Goal: Complete application form: Complete application form

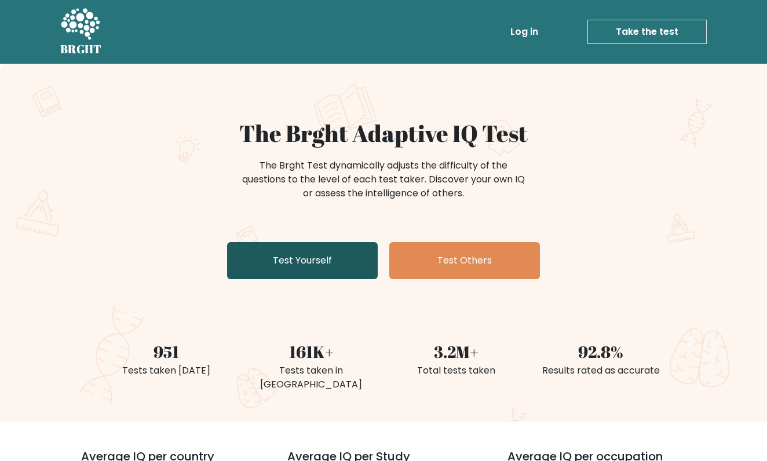
click at [347, 252] on link "Test Yourself" at bounding box center [302, 260] width 151 height 37
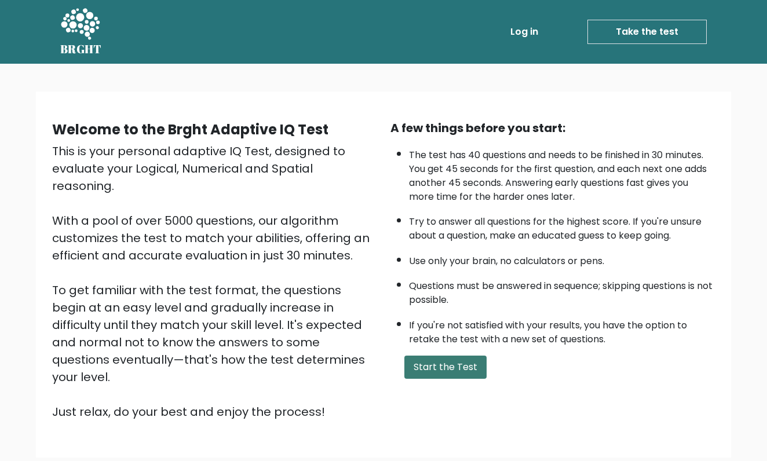
click at [440, 379] on button "Start the Test" at bounding box center [445, 367] width 82 height 23
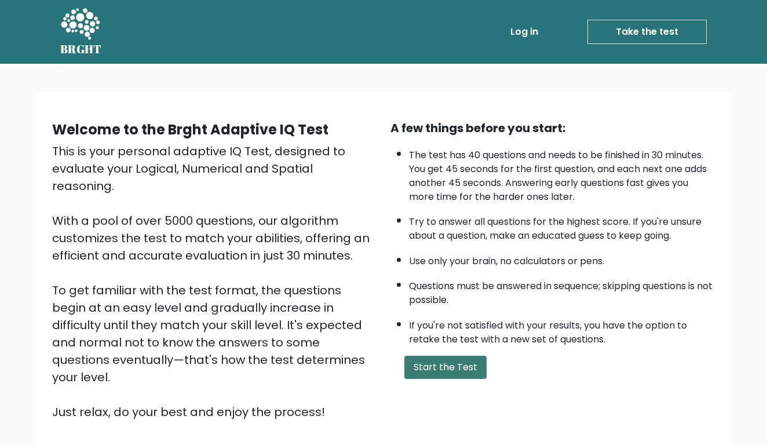
click at [454, 379] on button "Start the Test" at bounding box center [445, 367] width 82 height 23
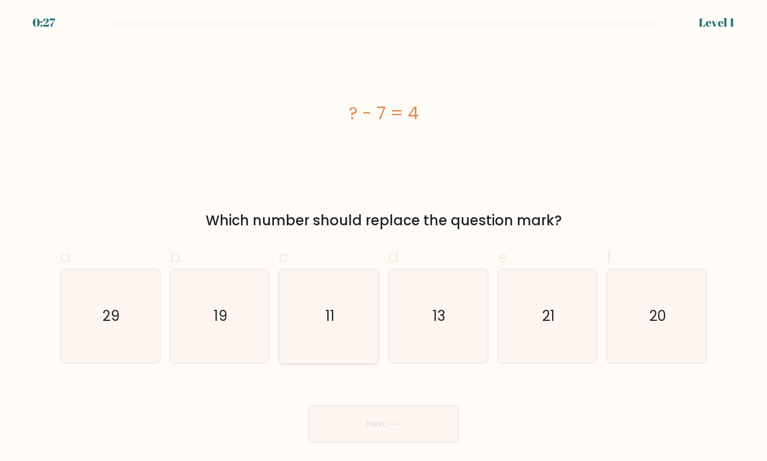
click at [293, 343] on icon "11" at bounding box center [329, 316] width 94 height 94
click at [383, 238] on input "c. 11" at bounding box center [383, 234] width 1 height 8
radio input "true"
click at [353, 430] on button "Next" at bounding box center [383, 423] width 151 height 37
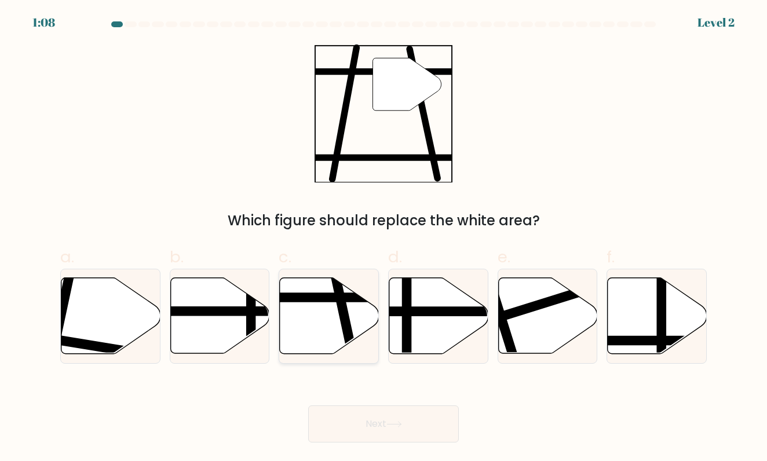
click at [314, 332] on icon at bounding box center [329, 316] width 99 height 76
click at [383, 238] on input "c." at bounding box center [383, 234] width 1 height 8
radio input "true"
click at [346, 418] on button "Next" at bounding box center [383, 423] width 151 height 37
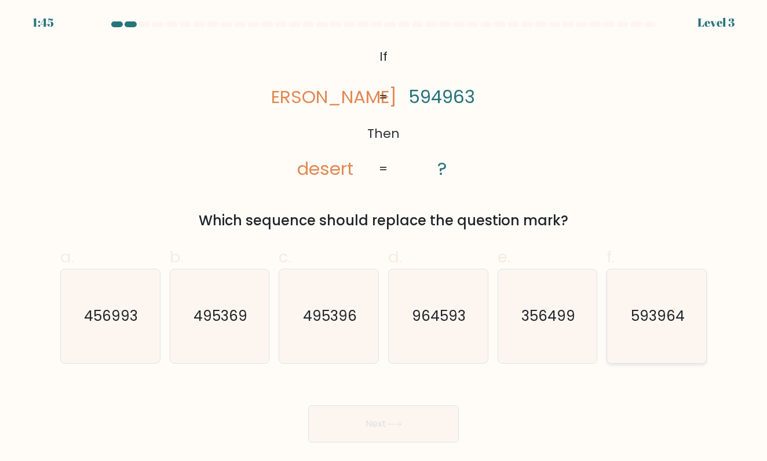
click at [667, 331] on icon "593964" at bounding box center [657, 316] width 94 height 94
click at [384, 238] on input "f. 593964" at bounding box center [383, 234] width 1 height 8
radio input "true"
click at [409, 417] on button "Next" at bounding box center [383, 423] width 151 height 37
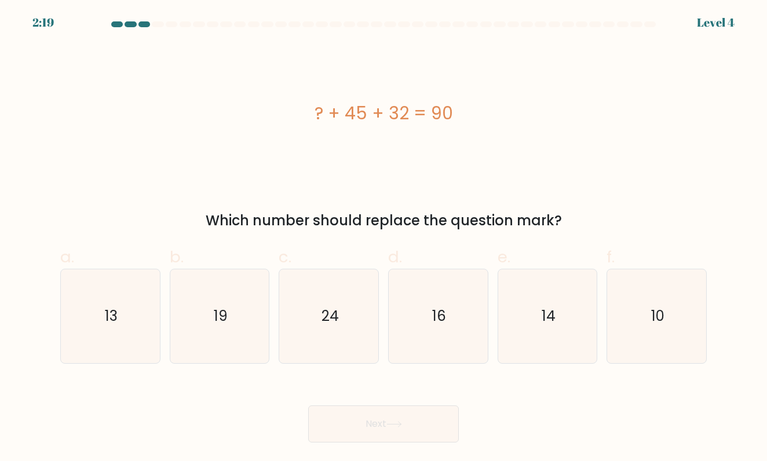
drag, startPoint x: 463, startPoint y: 120, endPoint x: 306, endPoint y: 118, distance: 157.0
click at [306, 118] on div "? + 45 + 32 = 90" at bounding box center [383, 113] width 646 height 26
click at [331, 155] on div "? + 45 + 32 = 90" at bounding box center [383, 113] width 646 height 138
click at [95, 300] on icon "13" at bounding box center [110, 316] width 94 height 94
click at [383, 238] on input "a. 13" at bounding box center [383, 234] width 1 height 8
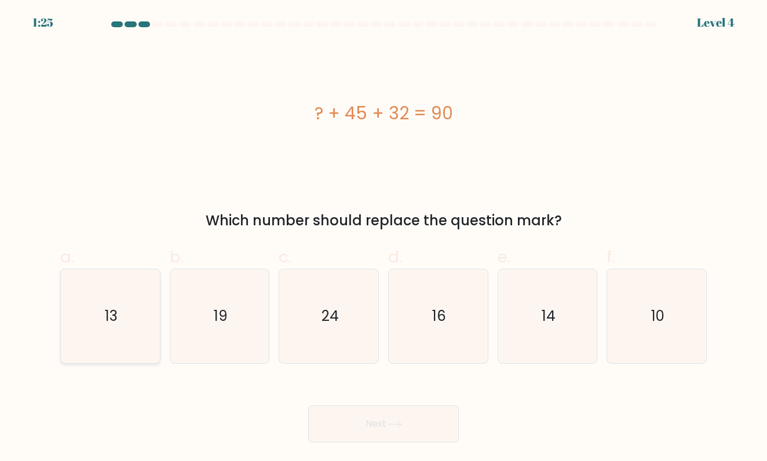
radio input "true"
click at [354, 422] on button "Next" at bounding box center [383, 423] width 151 height 37
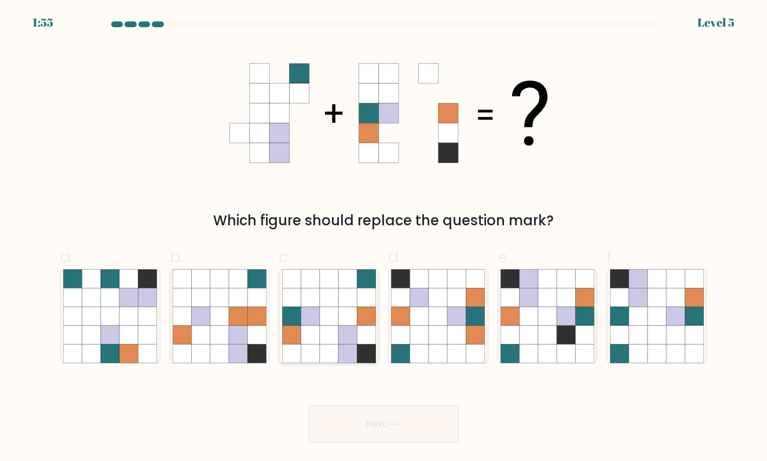
click at [310, 348] on icon at bounding box center [310, 354] width 19 height 19
click at [383, 238] on input "c." at bounding box center [383, 234] width 1 height 8
radio input "true"
click at [361, 423] on button "Next" at bounding box center [383, 423] width 151 height 37
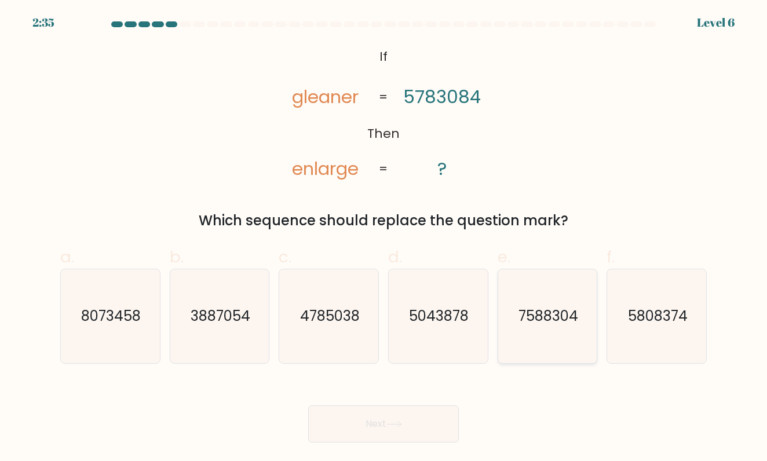
click at [532, 320] on text "7588304" at bounding box center [548, 315] width 60 height 19
click at [384, 238] on input "e. 7588304" at bounding box center [383, 234] width 1 height 8
radio input "true"
click at [431, 417] on button "Next" at bounding box center [383, 423] width 151 height 37
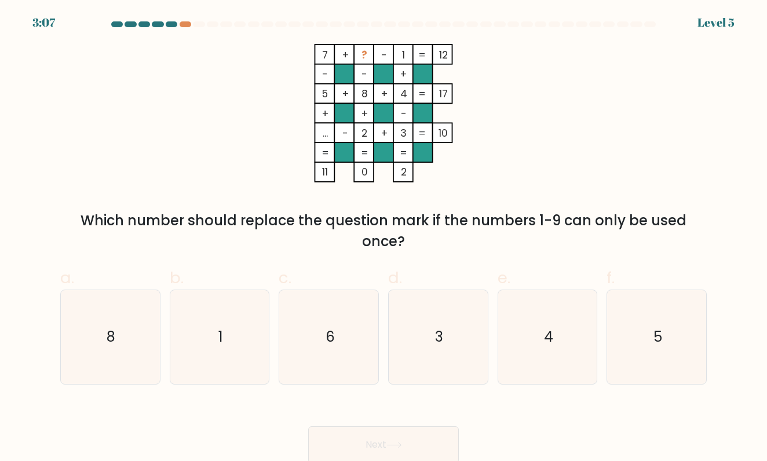
click at [343, 257] on div "a. 8 b. 1 c. 6 d." at bounding box center [384, 321] width 656 height 128
click at [338, 341] on icon "6" at bounding box center [329, 337] width 94 height 94
click at [383, 238] on input "c. 6" at bounding box center [383, 234] width 1 height 8
radio input "true"
click at [356, 437] on button "Next" at bounding box center [383, 444] width 151 height 37
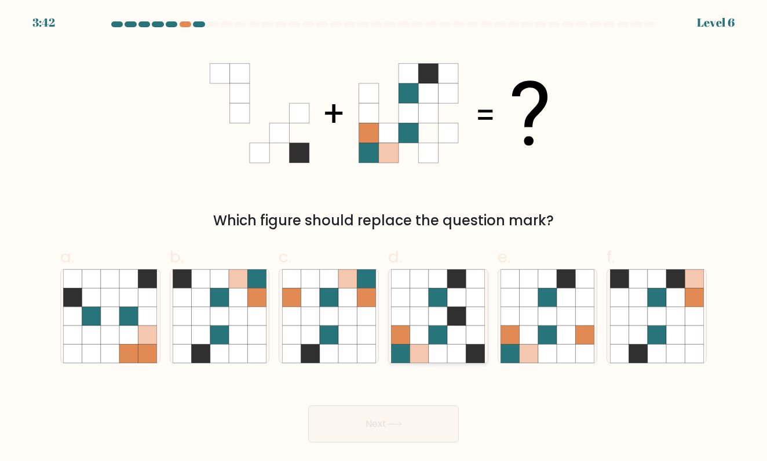
click at [404, 349] on icon at bounding box center [400, 354] width 19 height 19
click at [384, 238] on input "d." at bounding box center [383, 234] width 1 height 8
radio input "true"
click at [380, 431] on button "Next" at bounding box center [383, 423] width 151 height 37
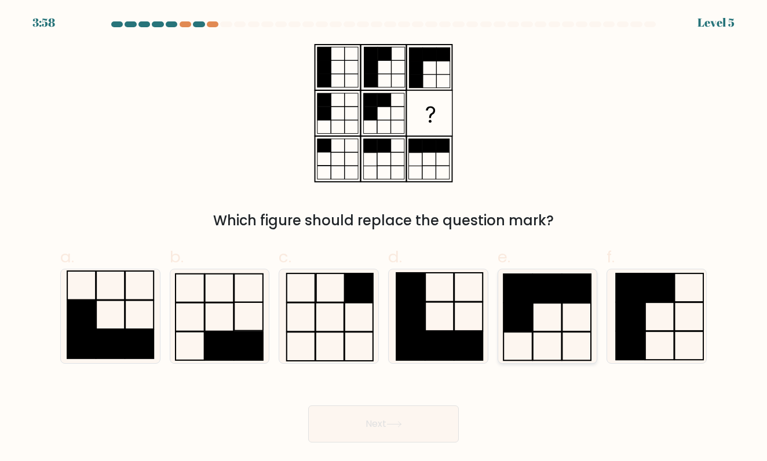
click at [500, 336] on icon at bounding box center [547, 316] width 94 height 94
click at [384, 238] on input "e." at bounding box center [383, 234] width 1 height 8
radio input "true"
click at [358, 426] on button "Next" at bounding box center [383, 423] width 151 height 37
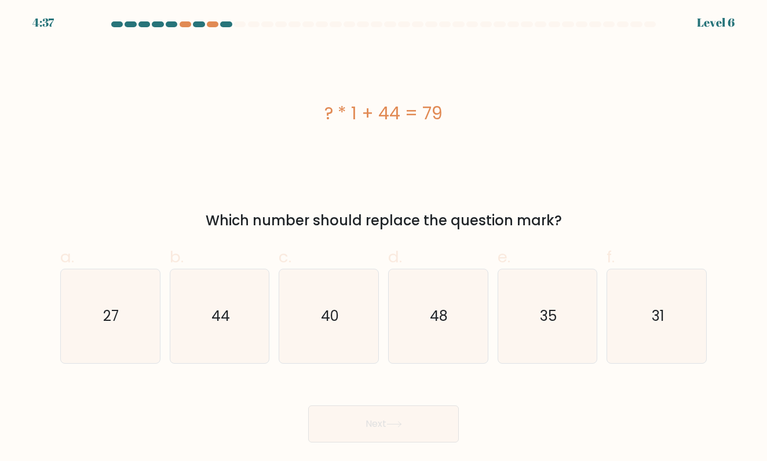
drag, startPoint x: 321, startPoint y: 104, endPoint x: 480, endPoint y: 104, distance: 158.7
click at [480, 104] on div "? * 1 + 44 = 79" at bounding box center [383, 113] width 646 height 26
copy div "? * 1 + 44 = 79"
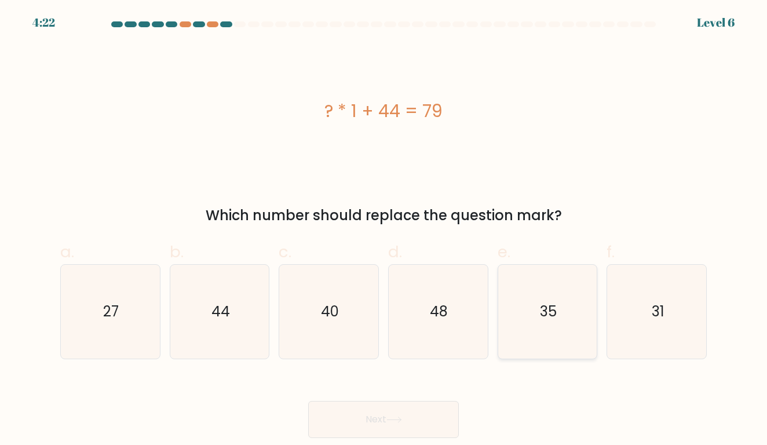
click at [553, 307] on text "35" at bounding box center [548, 311] width 17 height 19
click at [384, 230] on input "e. 35" at bounding box center [383, 226] width 1 height 8
radio input "true"
click at [400, 409] on button "Next" at bounding box center [383, 419] width 151 height 37
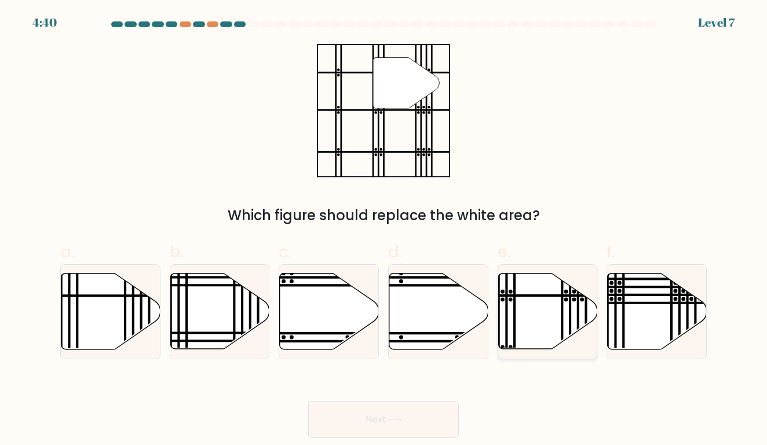
click at [535, 337] on icon at bounding box center [547, 311] width 99 height 76
click at [384, 230] on input "e." at bounding box center [383, 226] width 1 height 8
radio input "true"
click at [382, 413] on button "Next" at bounding box center [383, 419] width 151 height 37
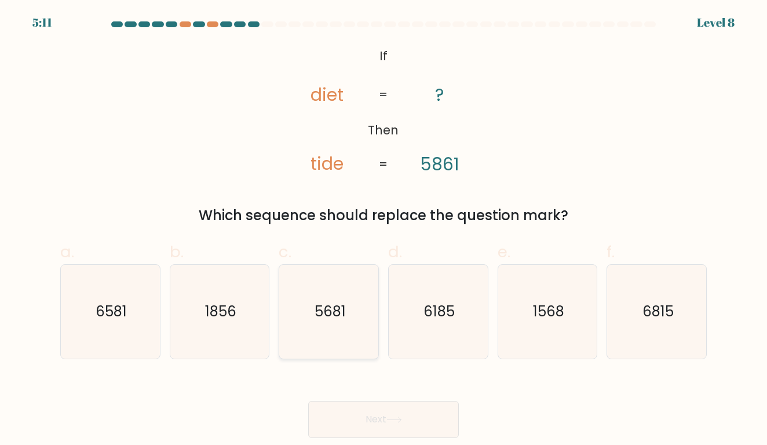
click at [320, 327] on icon "5681" at bounding box center [329, 312] width 94 height 94
click at [383, 230] on input "c. 5681" at bounding box center [383, 226] width 1 height 8
radio input "true"
click at [369, 415] on button "Next" at bounding box center [383, 419] width 151 height 37
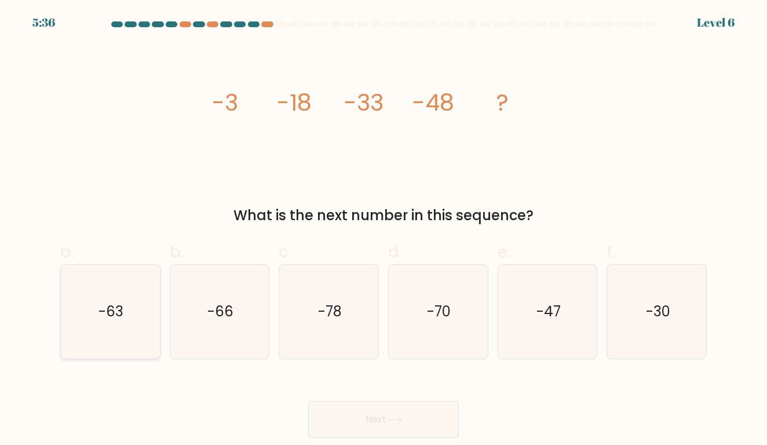
click at [89, 312] on icon "-63" at bounding box center [110, 312] width 94 height 94
click at [383, 230] on input "a. -63" at bounding box center [383, 226] width 1 height 8
radio input "true"
click at [338, 415] on button "Next" at bounding box center [383, 419] width 151 height 37
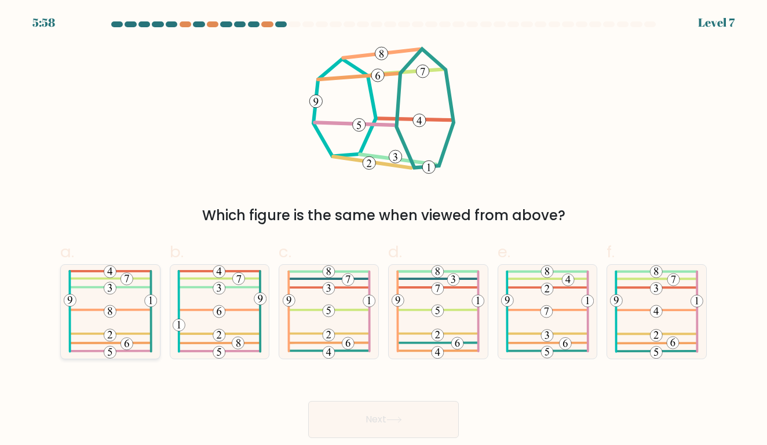
click at [111, 347] on 208 at bounding box center [110, 352] width 12 height 12
click at [383, 230] on input "a." at bounding box center [383, 226] width 1 height 8
radio input "true"
click at [375, 428] on button "Next" at bounding box center [383, 419] width 151 height 37
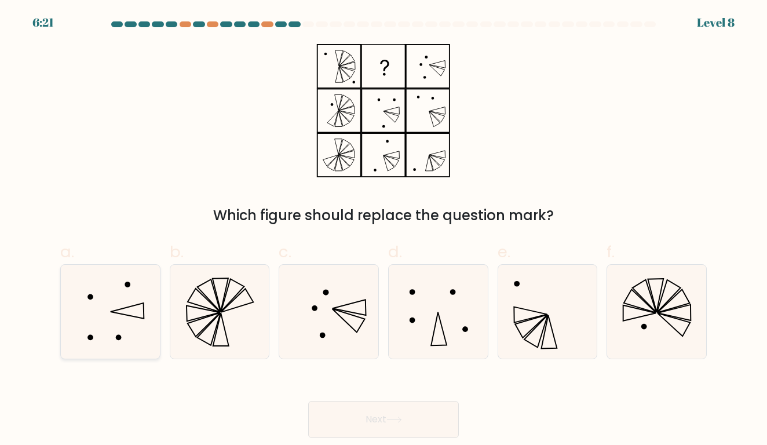
click at [140, 316] on icon at bounding box center [110, 312] width 94 height 94
click at [383, 230] on input "a." at bounding box center [383, 226] width 1 height 8
radio input "true"
click at [366, 418] on button "Next" at bounding box center [383, 419] width 151 height 37
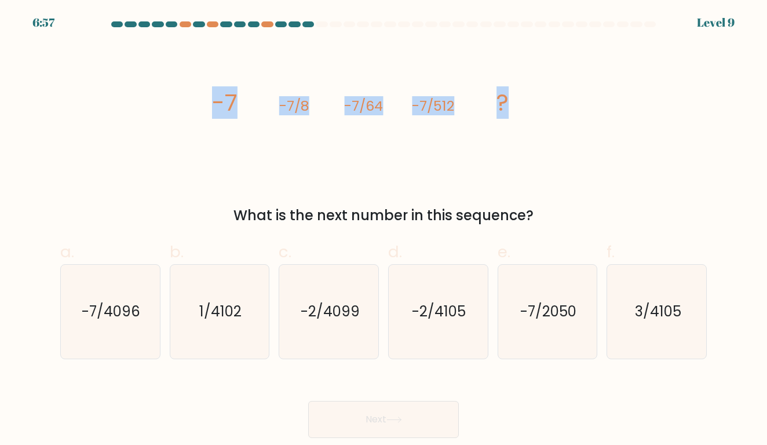
drag, startPoint x: 197, startPoint y: 100, endPoint x: 506, endPoint y: 109, distance: 308.2
click at [506, 109] on div "image/svg+xml -7 -7/8 -7/64 -7/512 ? What is the next number in this sequence?" at bounding box center [383, 135] width 660 height 182
copy g "-7 -7/8 -7/64 -7/512 ?"
click at [121, 299] on icon "-7/4096" at bounding box center [110, 312] width 94 height 94
click at [383, 230] on input "a. -7/4096" at bounding box center [383, 226] width 1 height 8
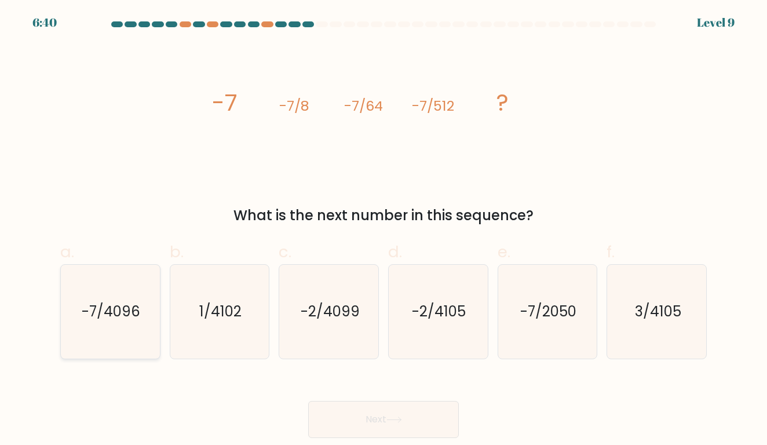
radio input "true"
click at [365, 420] on button "Next" at bounding box center [383, 419] width 151 height 37
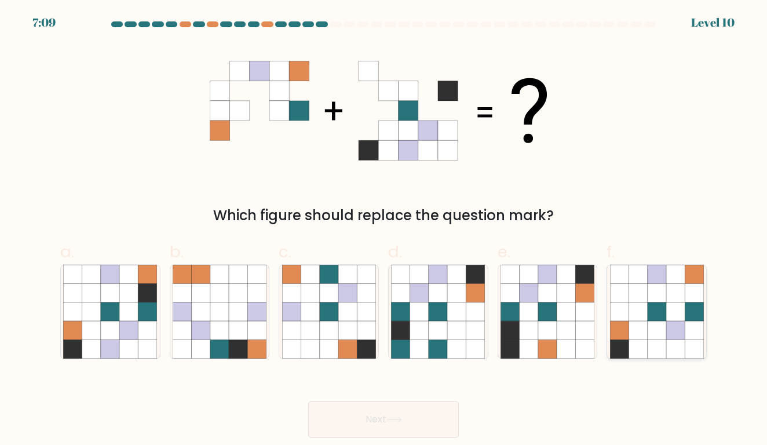
click at [620, 345] on icon at bounding box center [619, 348] width 19 height 19
click at [384, 230] on input "f." at bounding box center [383, 226] width 1 height 8
radio input "true"
click at [347, 420] on button "Next" at bounding box center [383, 419] width 151 height 37
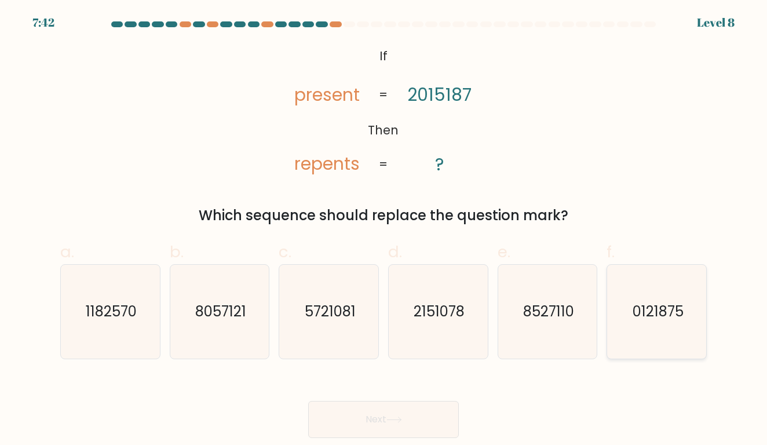
click at [691, 328] on icon "0121875" at bounding box center [657, 312] width 94 height 94
click at [384, 230] on input "f. 0121875" at bounding box center [383, 226] width 1 height 8
radio input "true"
click at [390, 408] on button "Next" at bounding box center [383, 419] width 151 height 37
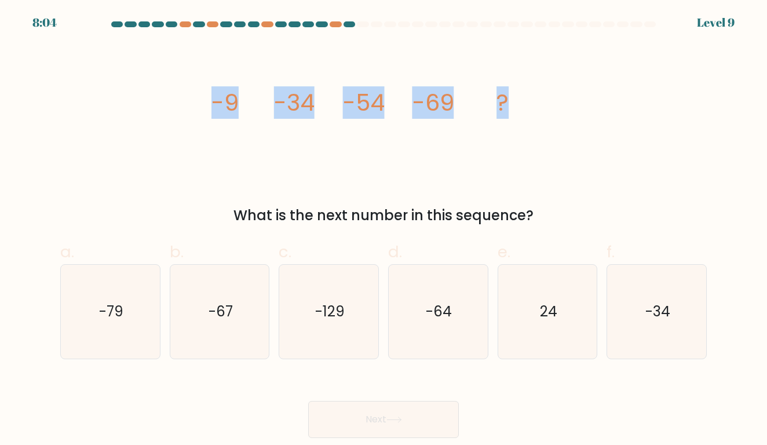
drag, startPoint x: 197, startPoint y: 96, endPoint x: 505, endPoint y: 107, distance: 307.7
click at [505, 107] on div "image/svg+xml -9 -34 -54 -69 ? What is the next number in this sequence?" at bounding box center [383, 135] width 660 height 182
copy g "-9 -34 -54 -69 ?"
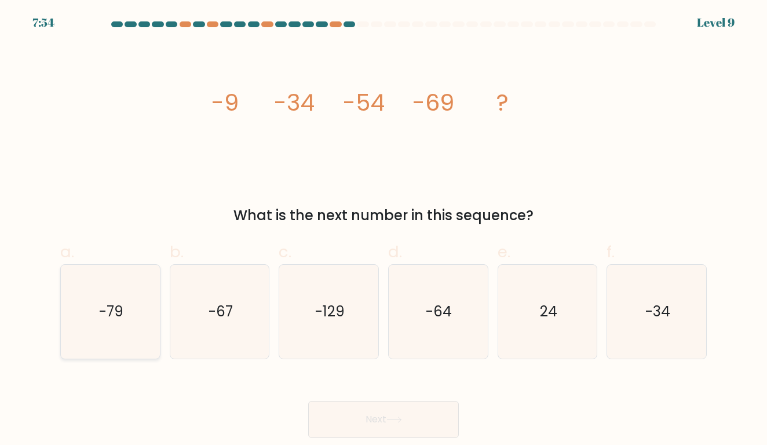
click at [117, 309] on text "-79" at bounding box center [111, 311] width 24 height 19
click at [383, 230] on input "a. -79" at bounding box center [383, 226] width 1 height 8
radio input "true"
click at [336, 411] on button "Next" at bounding box center [383, 419] width 151 height 37
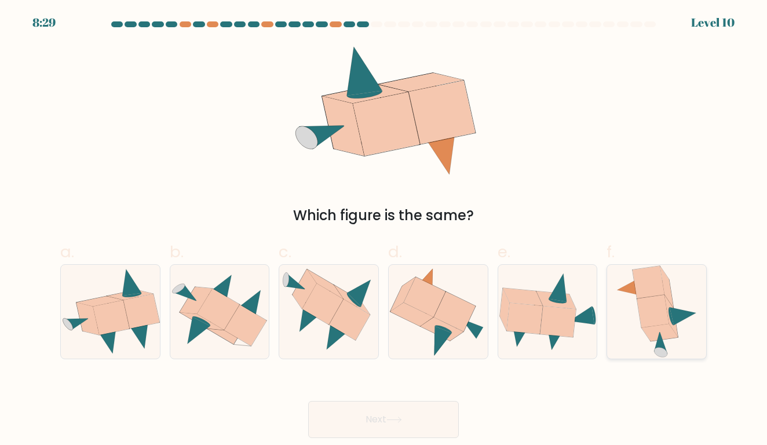
click at [660, 345] on icon at bounding box center [660, 343] width 13 height 22
click at [384, 230] on input "f." at bounding box center [383, 226] width 1 height 8
radio input "true"
click at [424, 426] on button "Next" at bounding box center [383, 419] width 151 height 37
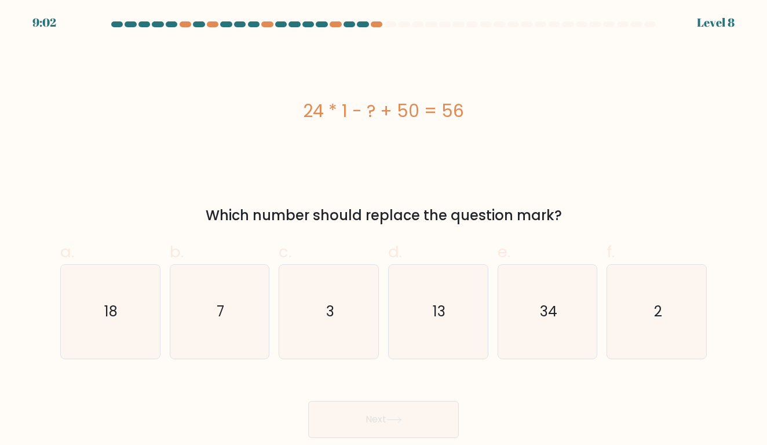
drag, startPoint x: 310, startPoint y: 112, endPoint x: 469, endPoint y: 119, distance: 158.3
click at [469, 119] on div "24 * 1 - ? + 50 = 56" at bounding box center [383, 111] width 646 height 26
click at [333, 119] on div "24 * 1 - ? + 50 = 56" at bounding box center [383, 111] width 646 height 26
drag, startPoint x: 302, startPoint y: 115, endPoint x: 519, endPoint y: 120, distance: 217.2
click at [519, 120] on div "24 * 1 - ? + 50 = 56" at bounding box center [383, 111] width 646 height 26
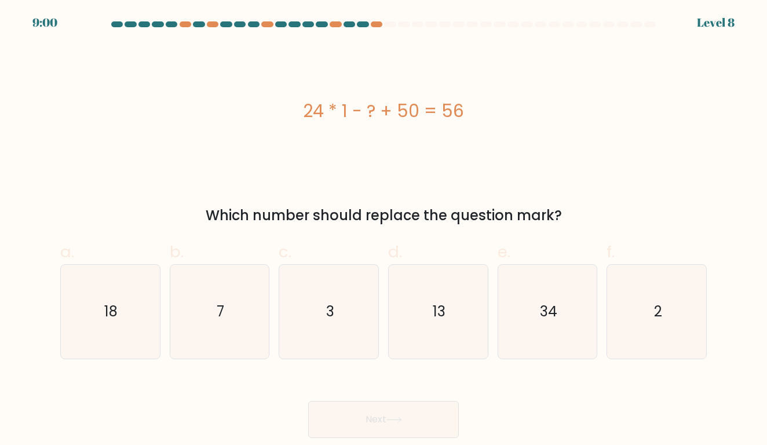
copy div "24 * 1 - ? + 50 = 56"
click at [99, 302] on icon "18" at bounding box center [110, 312] width 94 height 94
click at [383, 230] on input "a. 18" at bounding box center [383, 226] width 1 height 8
radio input "true"
click at [376, 412] on button "Next" at bounding box center [383, 419] width 151 height 37
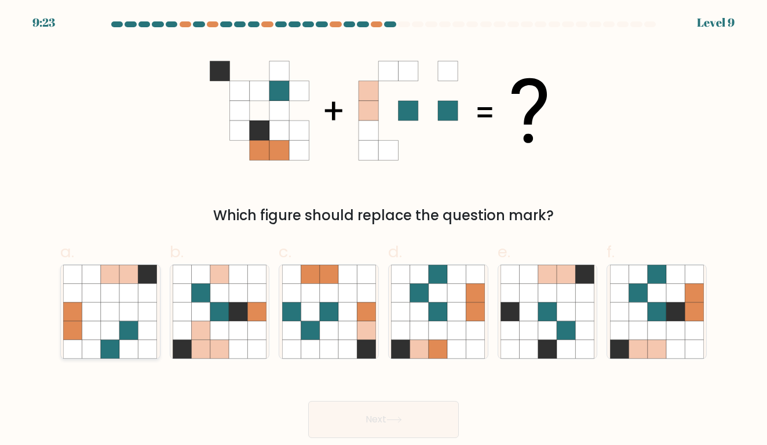
click at [111, 324] on icon at bounding box center [110, 330] width 19 height 19
click at [383, 230] on input "a." at bounding box center [383, 226] width 1 height 8
radio input "true"
click at [662, 336] on icon at bounding box center [656, 330] width 19 height 19
click at [384, 230] on input "f." at bounding box center [383, 226] width 1 height 8
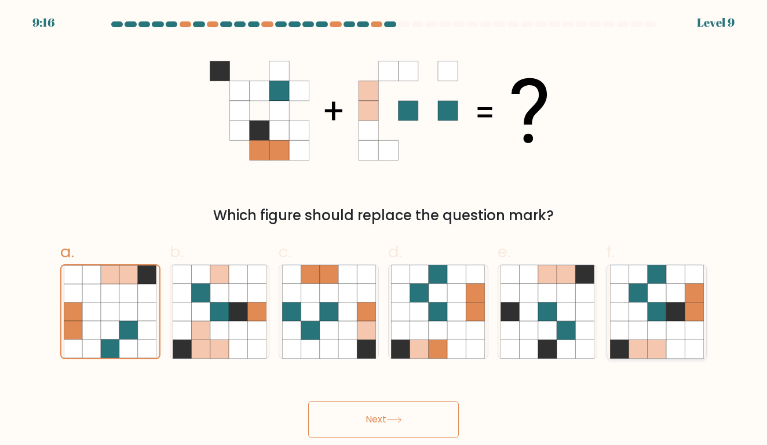
radio input "true"
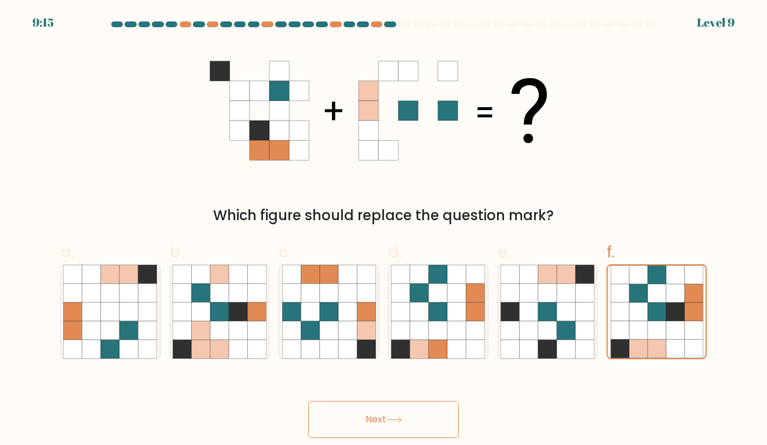
click at [409, 407] on button "Next" at bounding box center [383, 419] width 151 height 37
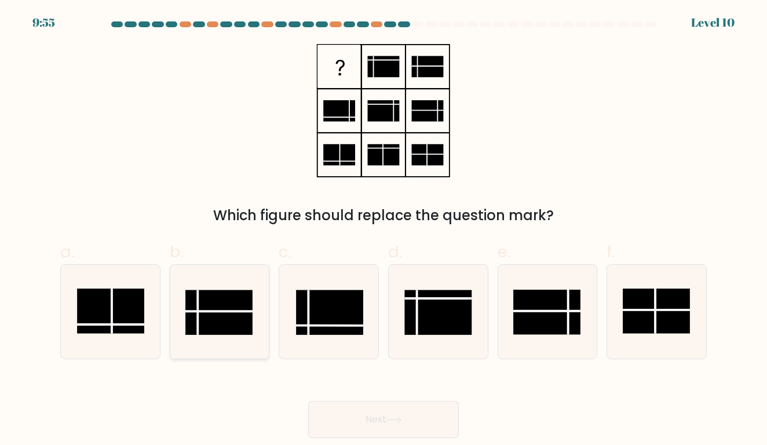
click at [204, 314] on rect at bounding box center [218, 312] width 67 height 45
click at [383, 230] on input "b." at bounding box center [383, 226] width 1 height 8
radio input "true"
click at [423, 316] on rect at bounding box center [438, 312] width 67 height 45
click at [384, 230] on input "d." at bounding box center [383, 226] width 1 height 8
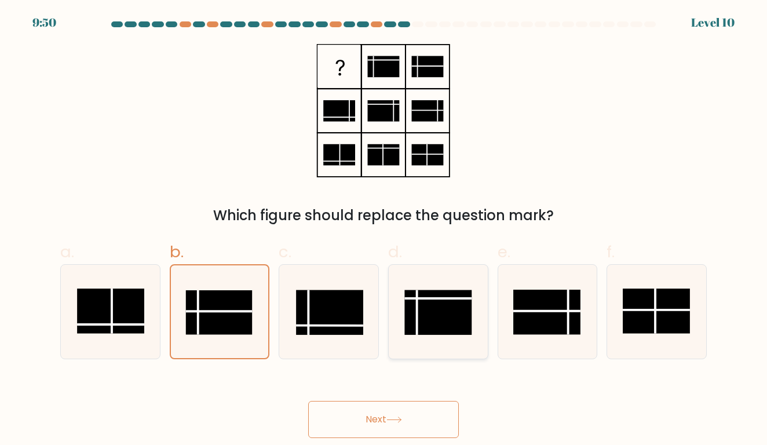
radio input "true"
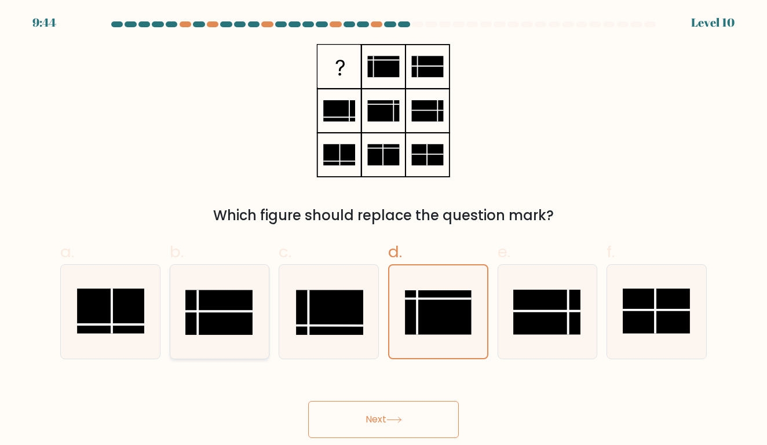
click at [204, 320] on rect at bounding box center [218, 312] width 67 height 45
click at [383, 230] on input "b." at bounding box center [383, 226] width 1 height 8
radio input "true"
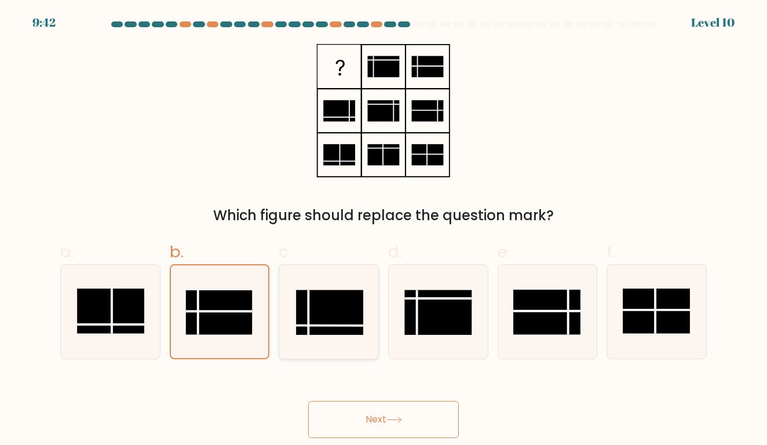
click at [308, 338] on icon at bounding box center [329, 312] width 94 height 94
click at [383, 230] on input "c." at bounding box center [383, 226] width 1 height 8
radio input "true"
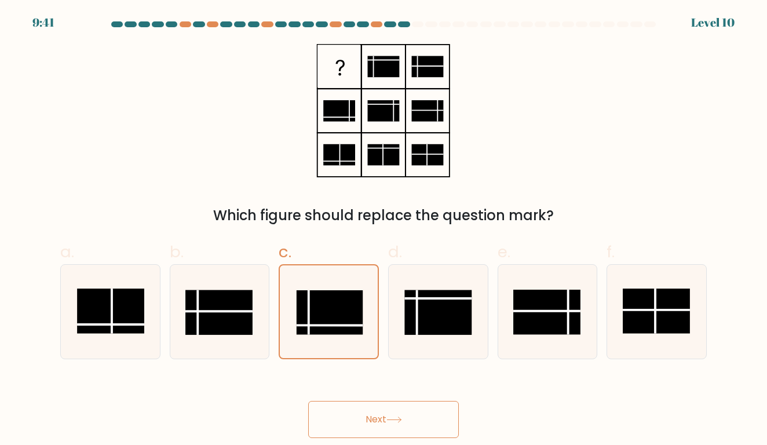
click at [363, 418] on button "Next" at bounding box center [383, 419] width 151 height 37
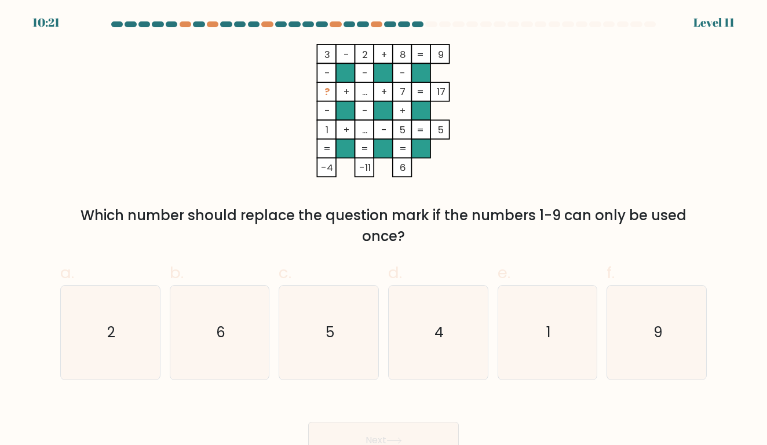
drag, startPoint x: 321, startPoint y: 96, endPoint x: 409, endPoint y: 133, distance: 95.0
click at [409, 133] on icon "3 - 2 + 8 9 - - - ? + ... + 7 17 - - + 1 + ... - 5 = 5 = = = = -4 -11 6 =" at bounding box center [383, 110] width 347 height 133
drag, startPoint x: 320, startPoint y: 92, endPoint x: 448, endPoint y: 94, distance: 128.6
click at [449, 94] on icon "3 - 2 + 8 9 - - - ? + ... + 7 17 - - + 1 + ... - 5 = 5 = = = = -4 -11 6 =" at bounding box center [383, 110] width 347 height 133
click at [346, 319] on icon "5" at bounding box center [329, 333] width 94 height 94
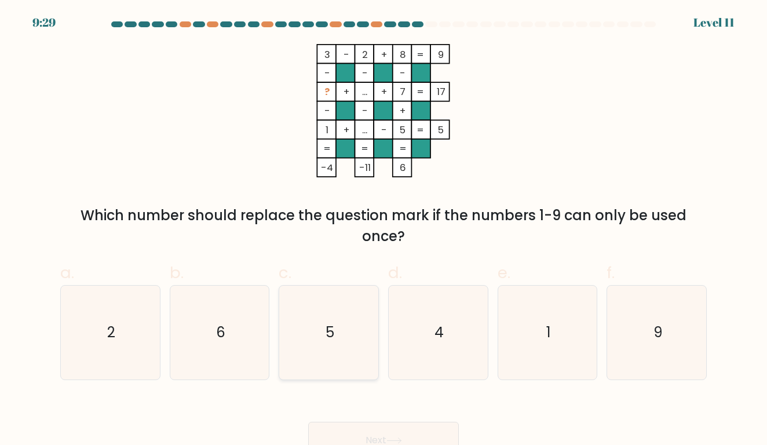
click at [383, 230] on input "c. 5" at bounding box center [383, 226] width 1 height 8
radio input "true"
click at [380, 435] on button "Next" at bounding box center [383, 440] width 151 height 37
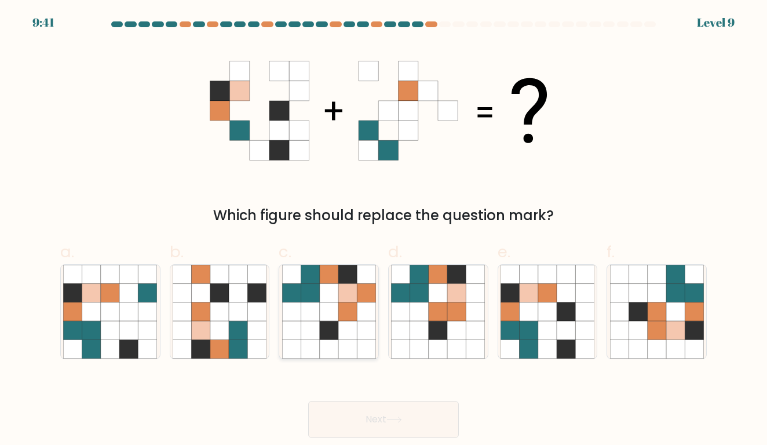
click at [324, 316] on icon at bounding box center [328, 311] width 19 height 19
click at [383, 230] on input "c." at bounding box center [383, 226] width 1 height 8
radio input "true"
click at [526, 349] on icon at bounding box center [528, 348] width 19 height 19
click at [384, 230] on input "e." at bounding box center [383, 226] width 1 height 8
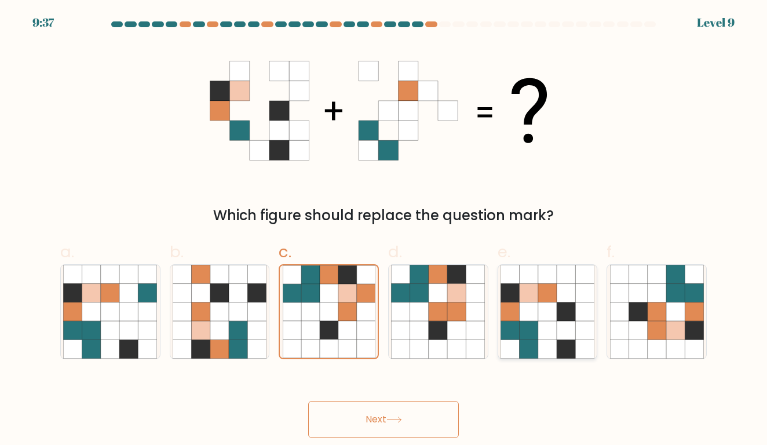
radio input "true"
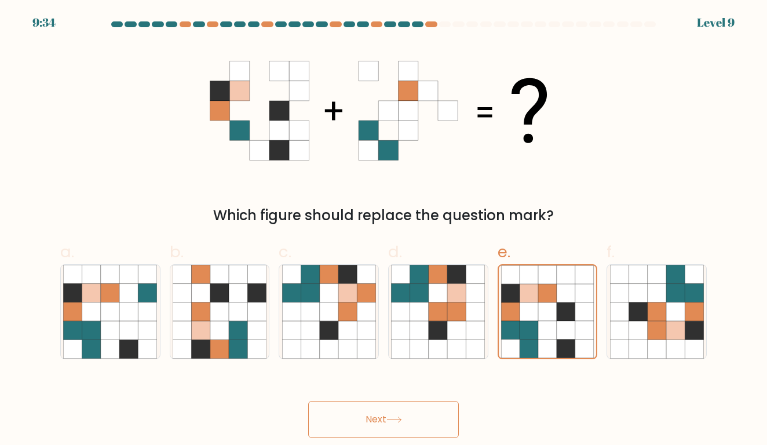
click at [382, 427] on button "Next" at bounding box center [383, 419] width 151 height 37
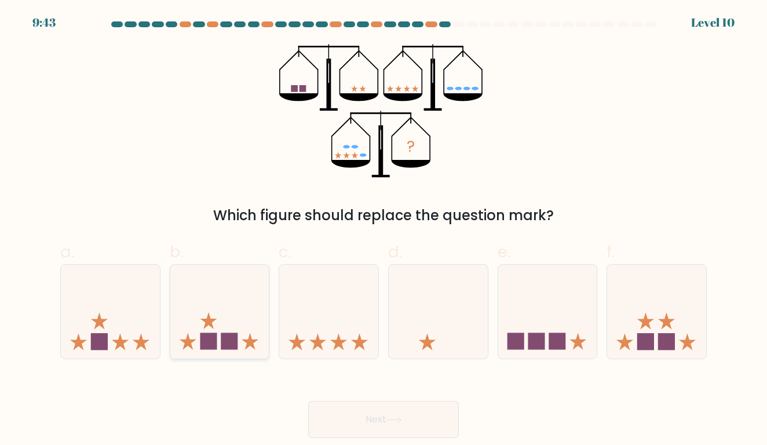
click at [222, 303] on icon at bounding box center [219, 311] width 99 height 82
click at [383, 230] on input "b." at bounding box center [383, 226] width 1 height 8
radio input "true"
click at [642, 348] on rect at bounding box center [645, 341] width 17 height 17
click at [384, 230] on input "f." at bounding box center [383, 226] width 1 height 8
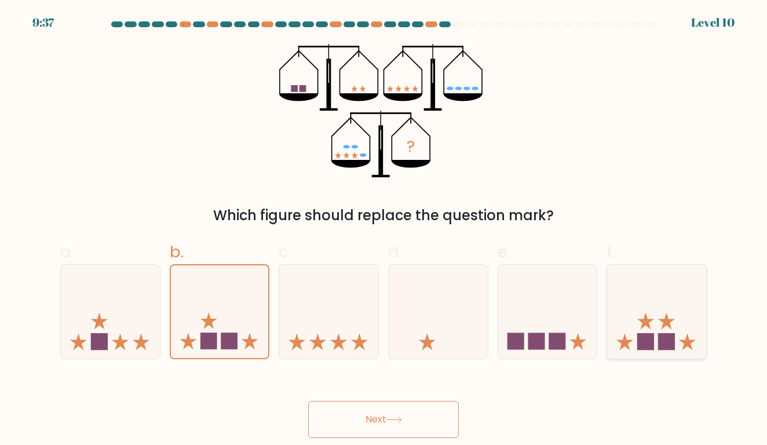
radio input "true"
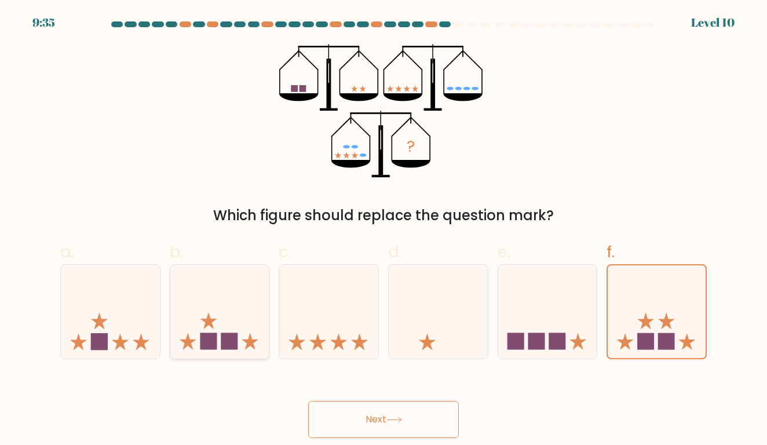
click at [209, 334] on rect at bounding box center [208, 341] width 17 height 17
click at [383, 230] on input "b." at bounding box center [383, 226] width 1 height 8
radio input "true"
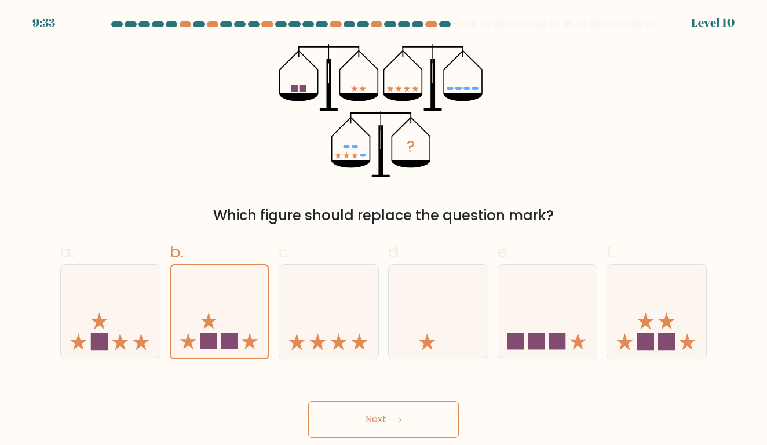
click at [364, 419] on button "Next" at bounding box center [383, 419] width 151 height 37
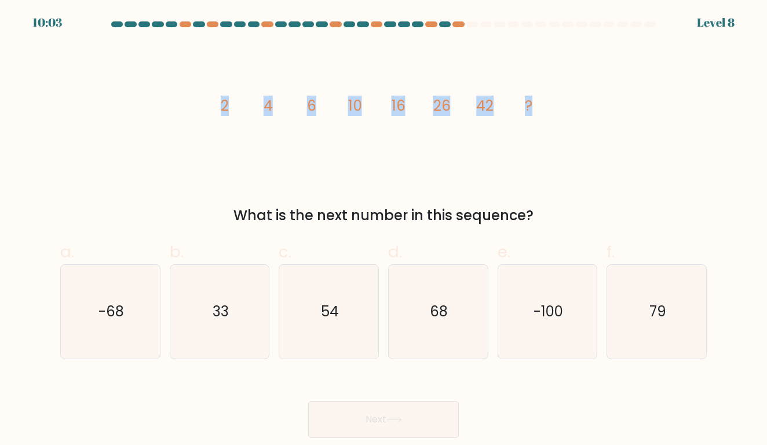
drag, startPoint x: 213, startPoint y: 105, endPoint x: 530, endPoint y: 109, distance: 317.4
click at [530, 109] on icon "image/svg+xml 2 4 6 10 16 26 42 ?" at bounding box center [383, 110] width 347 height 133
copy g "2 4 6 10 16 26 42 ?"
click at [424, 341] on icon "68" at bounding box center [438, 312] width 94 height 94
click at [384, 230] on input "d. 68" at bounding box center [383, 226] width 1 height 8
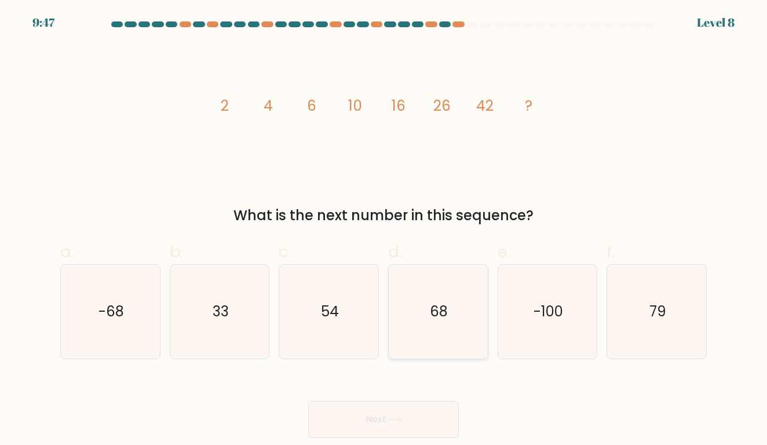
radio input "true"
click at [384, 414] on button "Next" at bounding box center [383, 419] width 151 height 37
